Goal: Find specific page/section: Find specific page/section

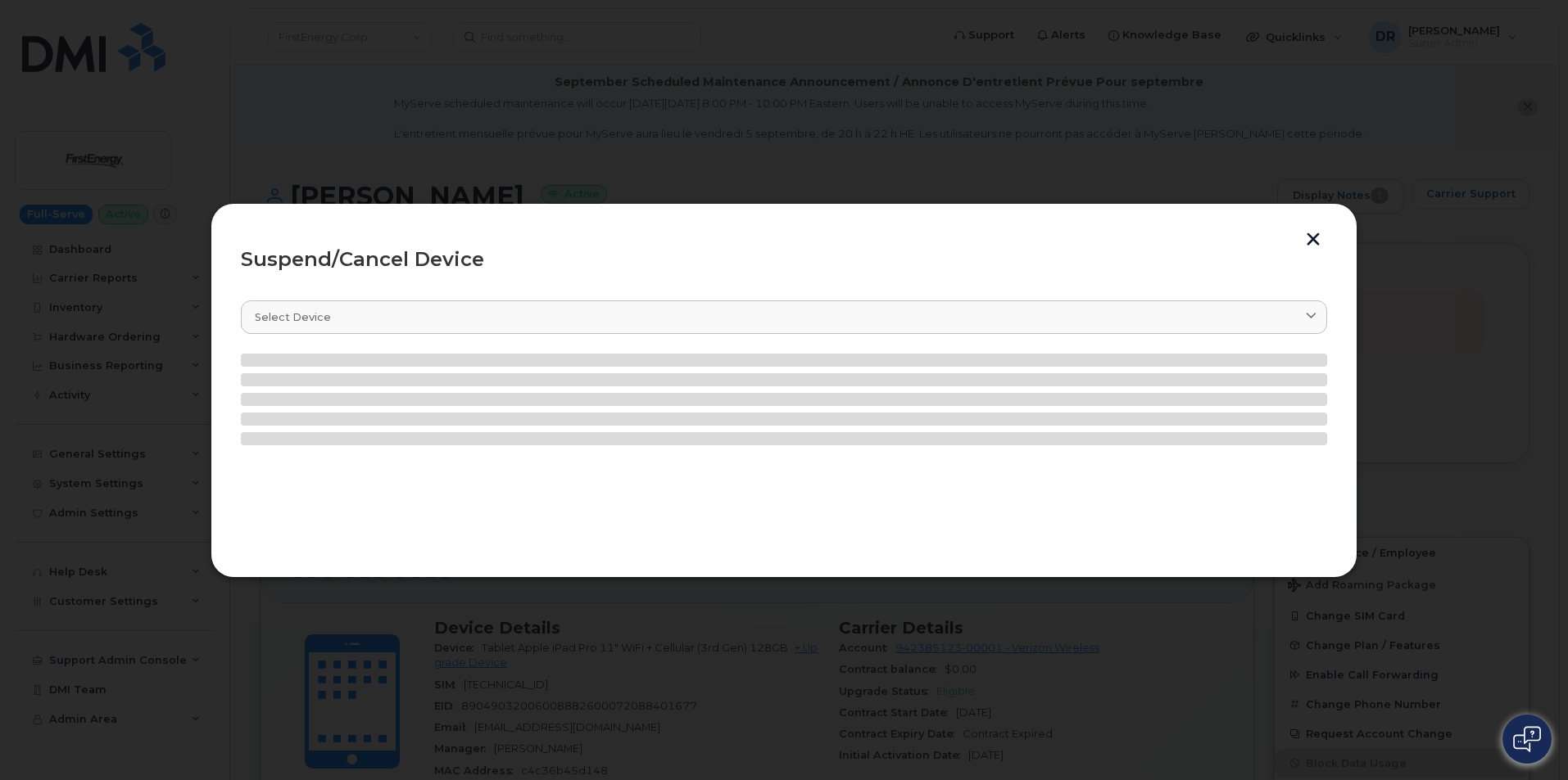
scroll to position [86, 0]
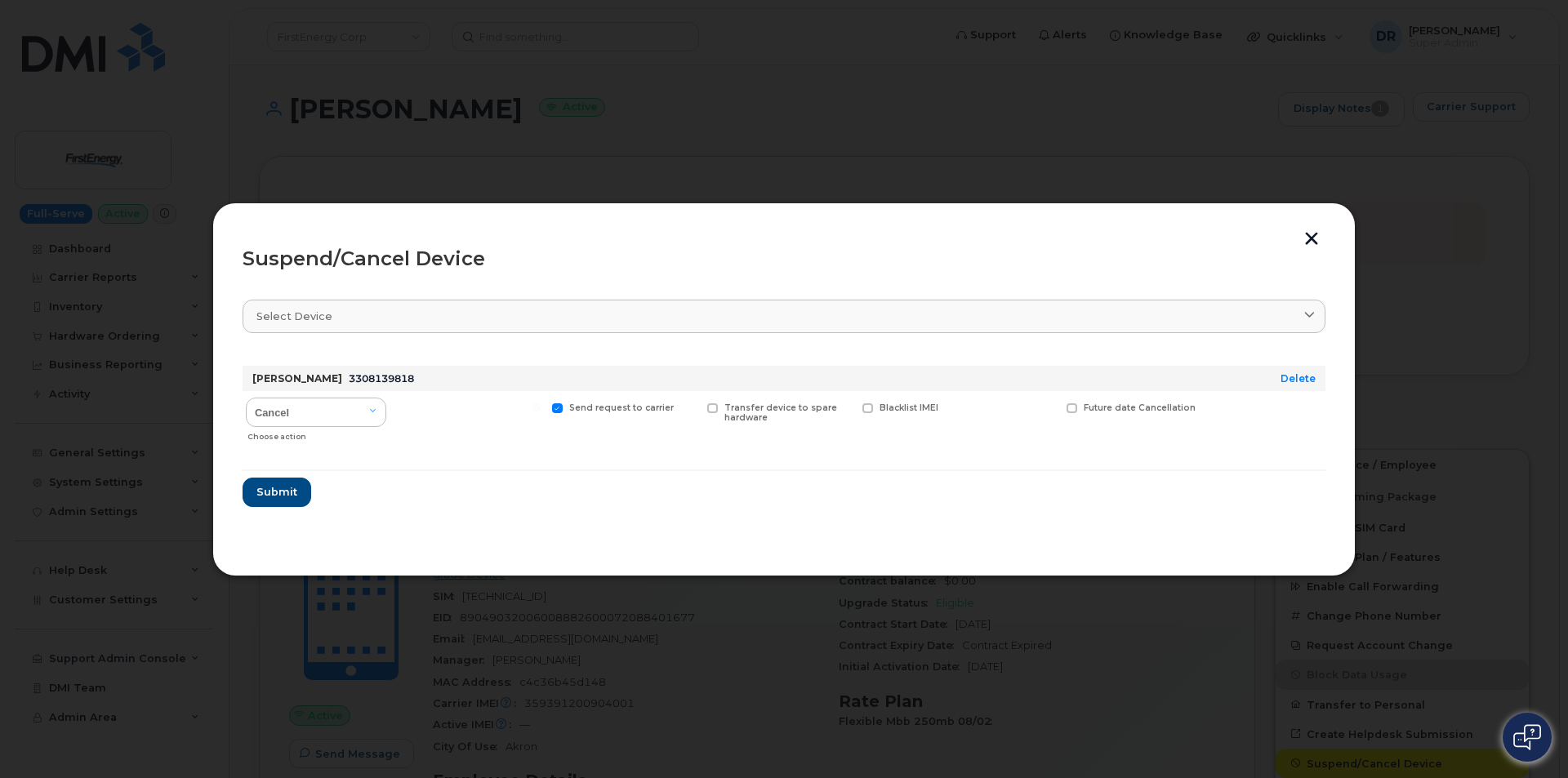
click at [540, 408] on input "Send request to carrier" at bounding box center [536, 407] width 8 height 8
checkbox input "false"
